Goal: Transaction & Acquisition: Obtain resource

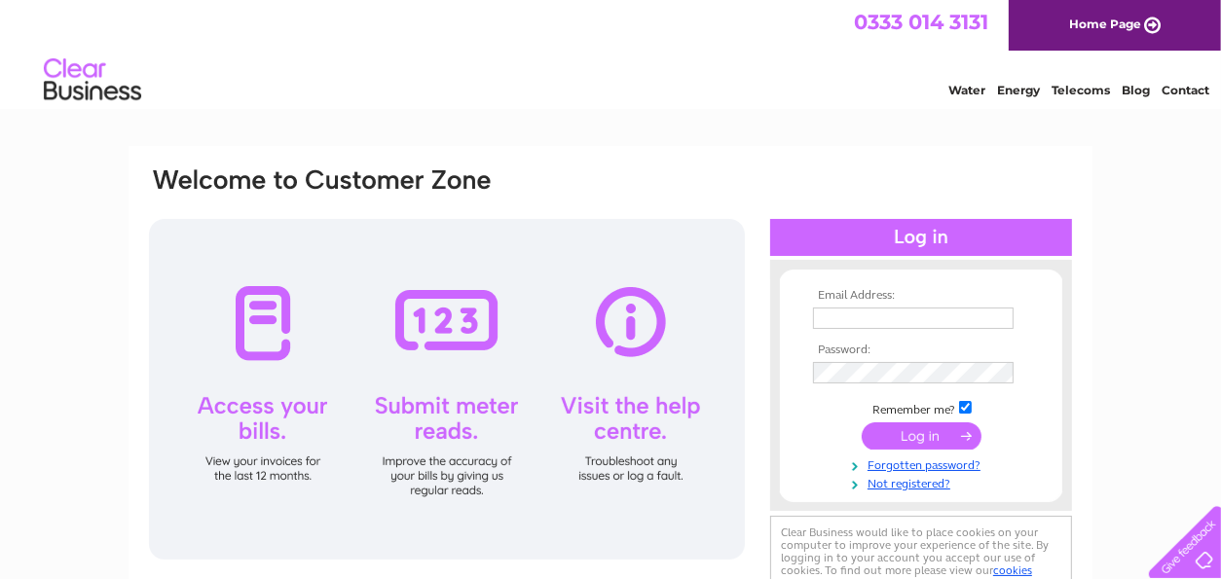
type input "bkajpa@hotmail.com"
click at [247, 431] on div at bounding box center [447, 389] width 596 height 341
click at [919, 440] on input "submit" at bounding box center [921, 435] width 120 height 27
click at [947, 443] on input "submit" at bounding box center [921, 435] width 120 height 27
click at [928, 440] on input "submit" at bounding box center [921, 435] width 120 height 27
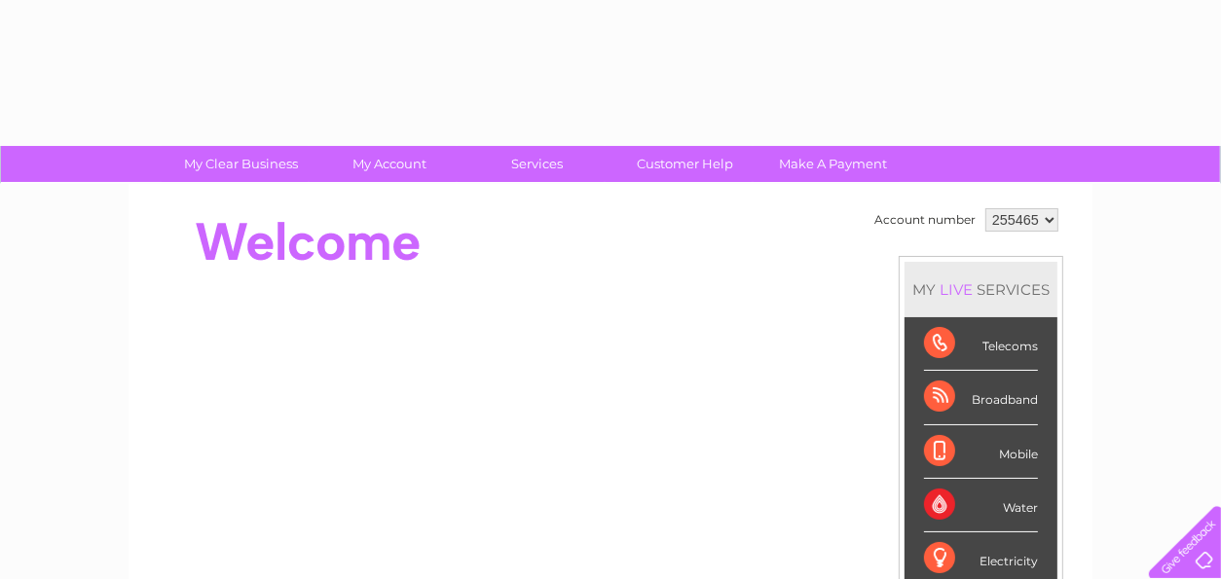
drag, startPoint x: 0, startPoint y: 0, endPoint x: 797, endPoint y: 246, distance: 834.3
click at [797, 246] on div at bounding box center [501, 242] width 709 height 78
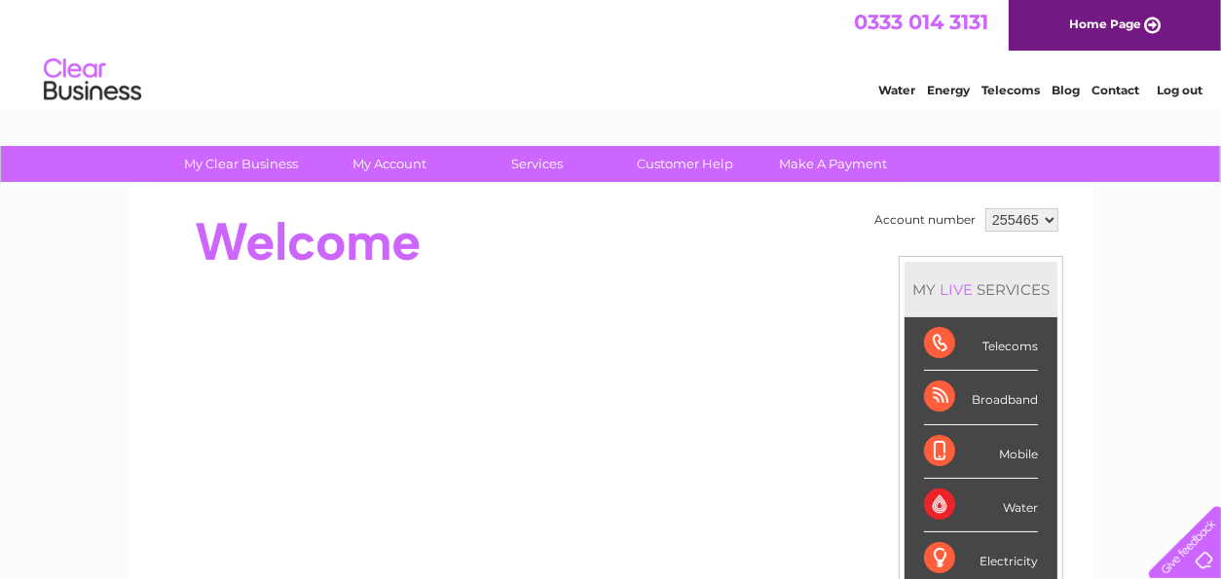
click at [373, 191] on div "Account number 255465 MY LIVE SERVICES Telecoms Broadband Mobile Water Electric…" at bounding box center [610, 545] width 964 height 723
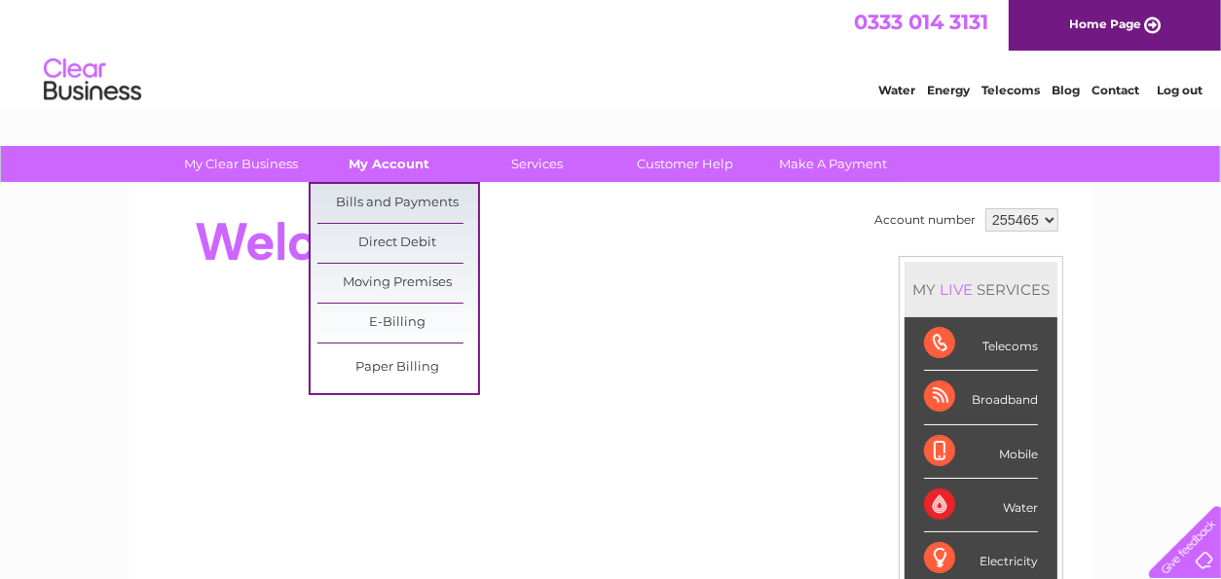
click at [387, 166] on link "My Account" at bounding box center [390, 164] width 161 height 36
click at [381, 199] on link "Bills and Payments" at bounding box center [397, 203] width 161 height 39
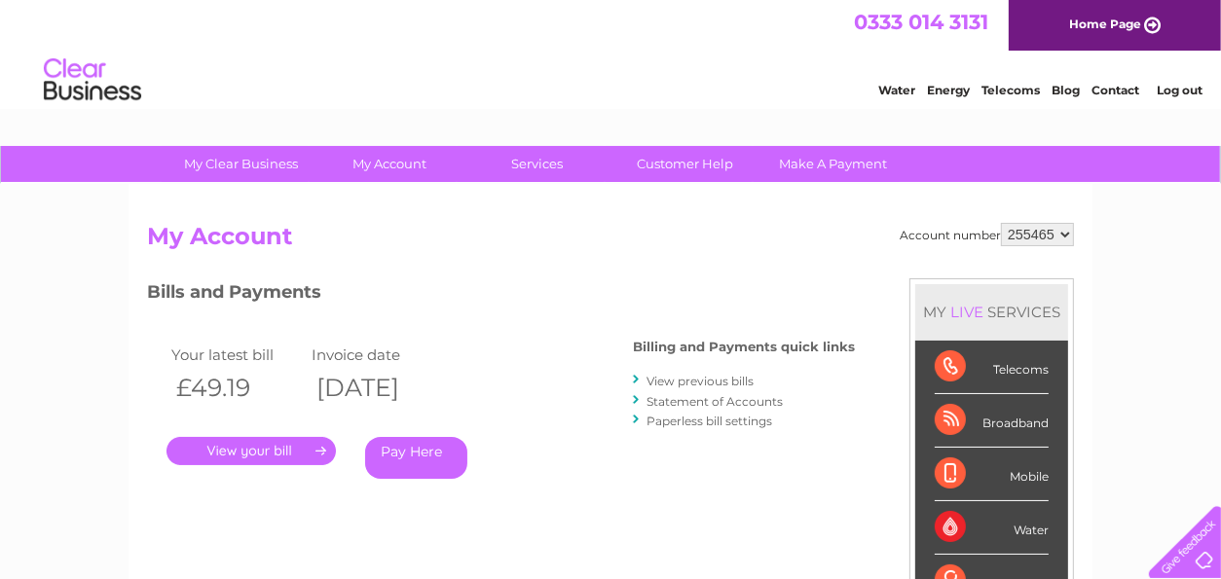
click at [243, 445] on link "." at bounding box center [250, 451] width 169 height 28
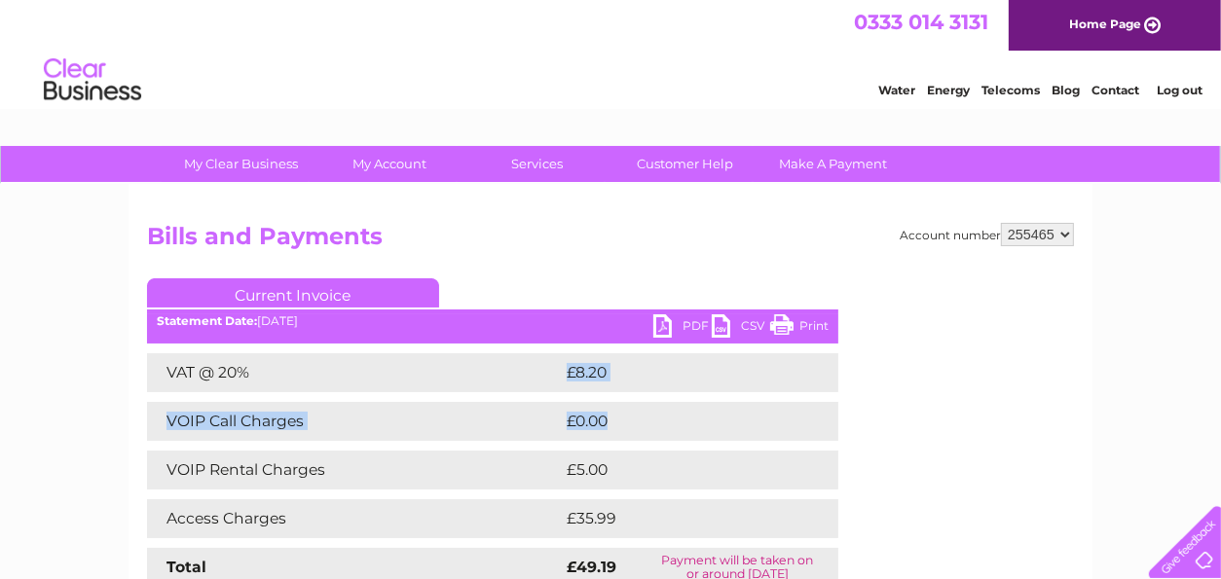
drag, startPoint x: 0, startPoint y: 0, endPoint x: 438, endPoint y: 404, distance: 595.8
click at [438, 404] on div "VAT @ 20% £8.20 VOIP Call Charges £0.00 VOIP Rental Charges £5.00 Access Charge…" at bounding box center [492, 470] width 691 height 234
click at [680, 324] on link "PDF" at bounding box center [682, 328] width 58 height 28
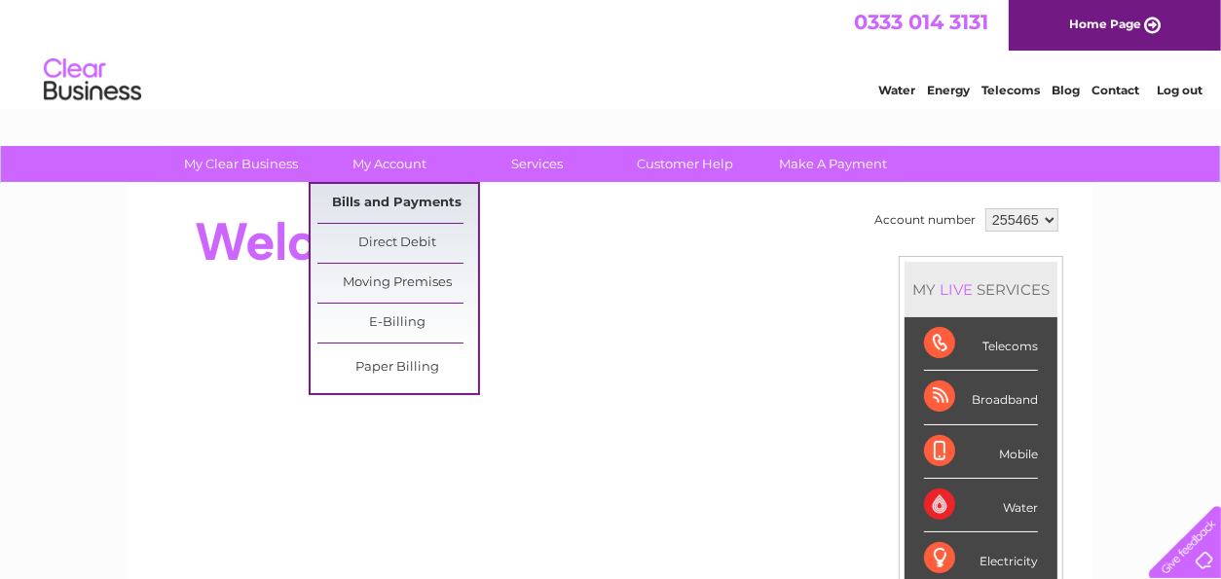
click at [399, 198] on link "Bills and Payments" at bounding box center [397, 203] width 161 height 39
click at [373, 196] on link "Bills and Payments" at bounding box center [397, 203] width 161 height 39
click at [391, 201] on link "Bills and Payments" at bounding box center [397, 203] width 161 height 39
click at [376, 192] on link "Bills and Payments" at bounding box center [397, 203] width 161 height 39
click at [369, 199] on link "Bills and Payments" at bounding box center [397, 203] width 161 height 39
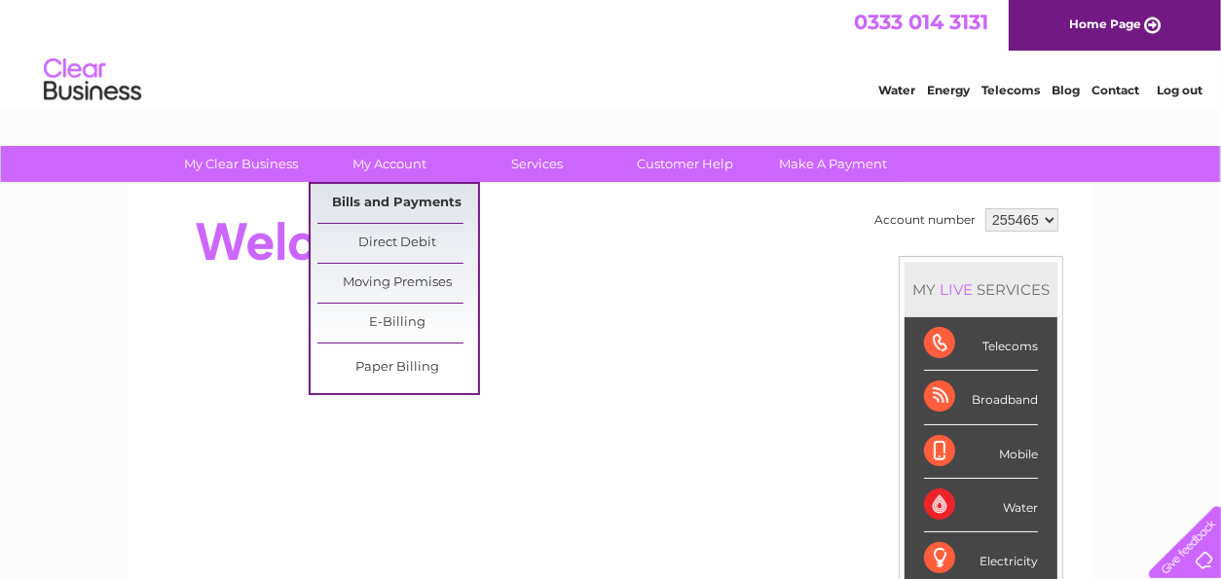
click at [374, 201] on link "Bills and Payments" at bounding box center [397, 203] width 161 height 39
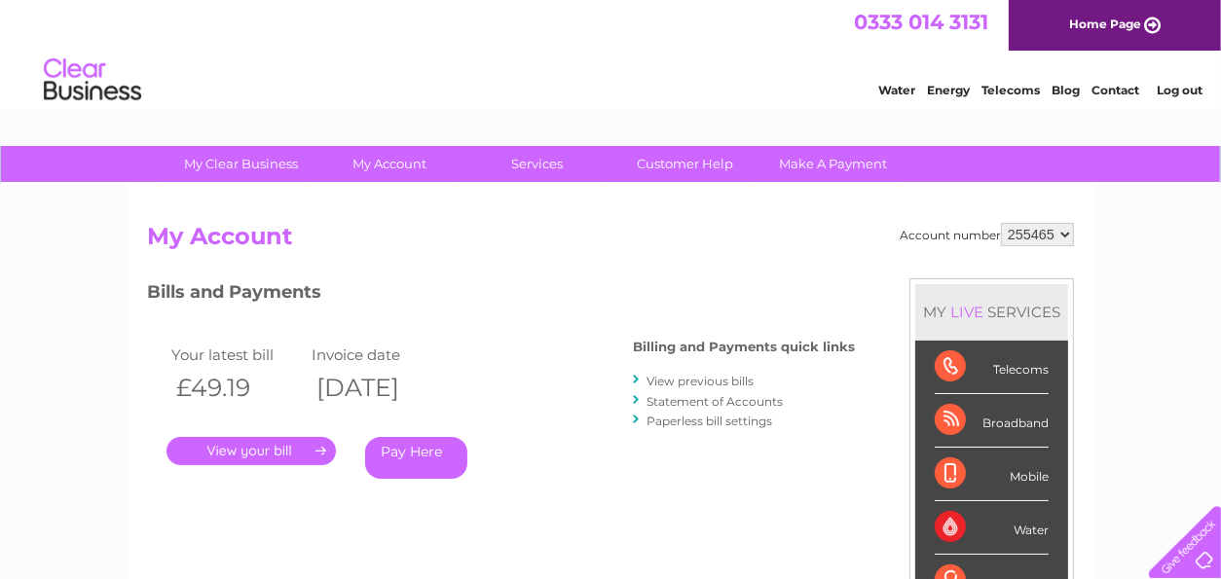
click at [672, 382] on link "View previous bills" at bounding box center [699, 381] width 107 height 15
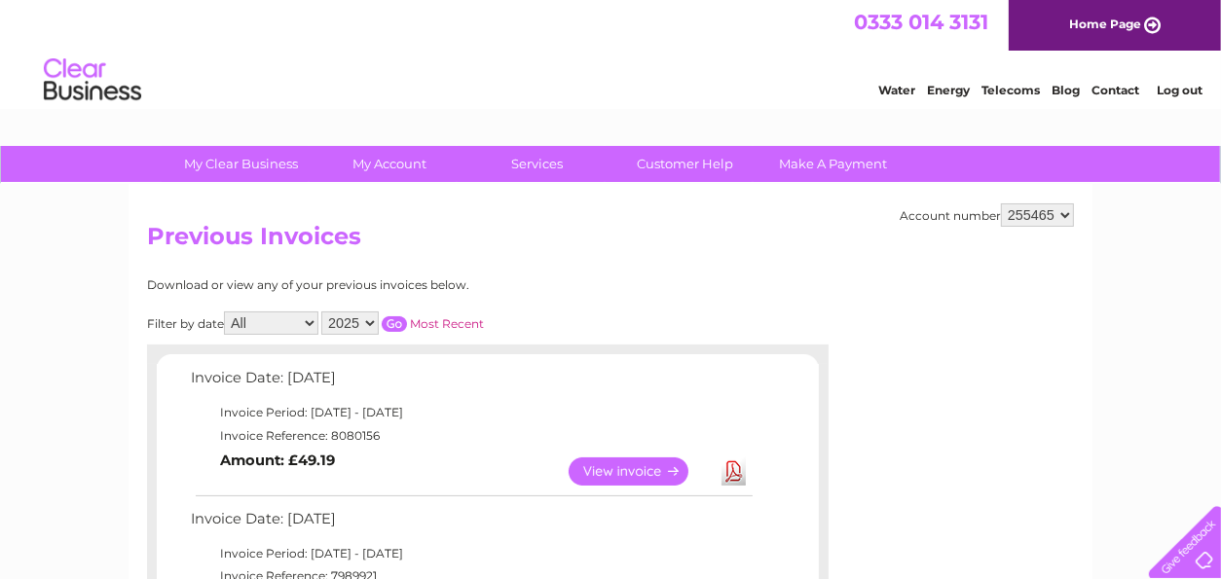
click at [646, 463] on link "View" at bounding box center [639, 471] width 143 height 28
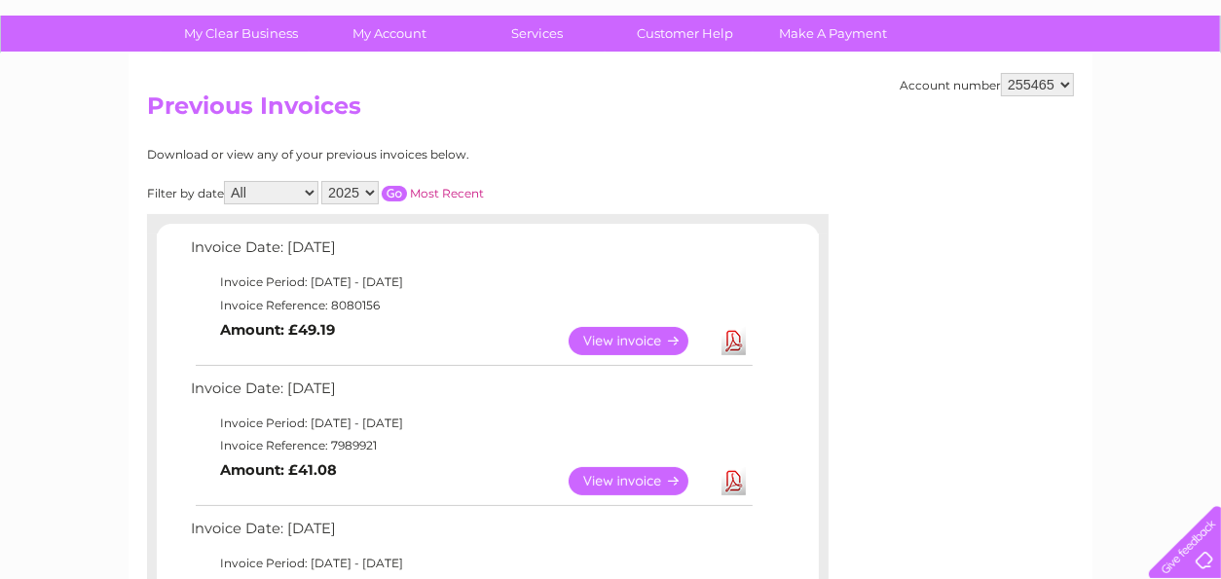
scroll to position [155, 0]
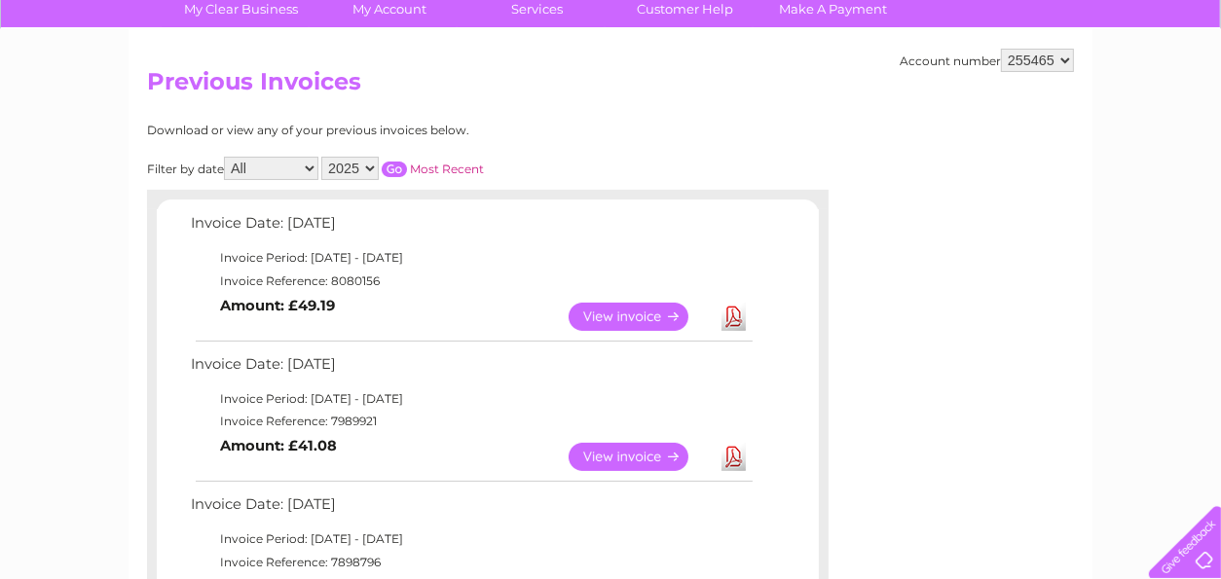
click at [623, 452] on link "View" at bounding box center [639, 457] width 143 height 28
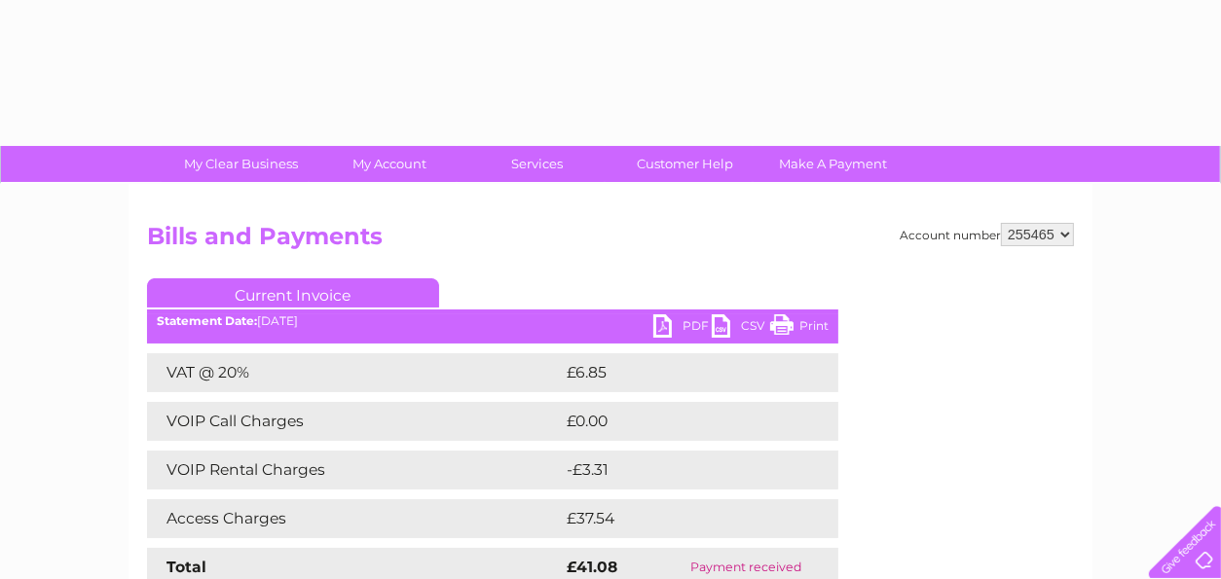
click at [661, 330] on link "PDF" at bounding box center [682, 328] width 58 height 28
